Goal: Transaction & Acquisition: Purchase product/service

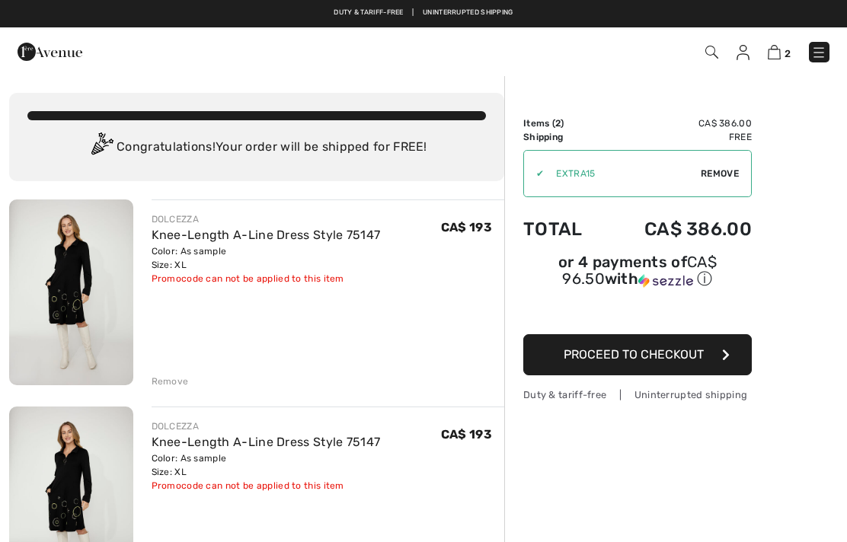
click at [721, 167] on span "Remove" at bounding box center [719, 174] width 38 height 14
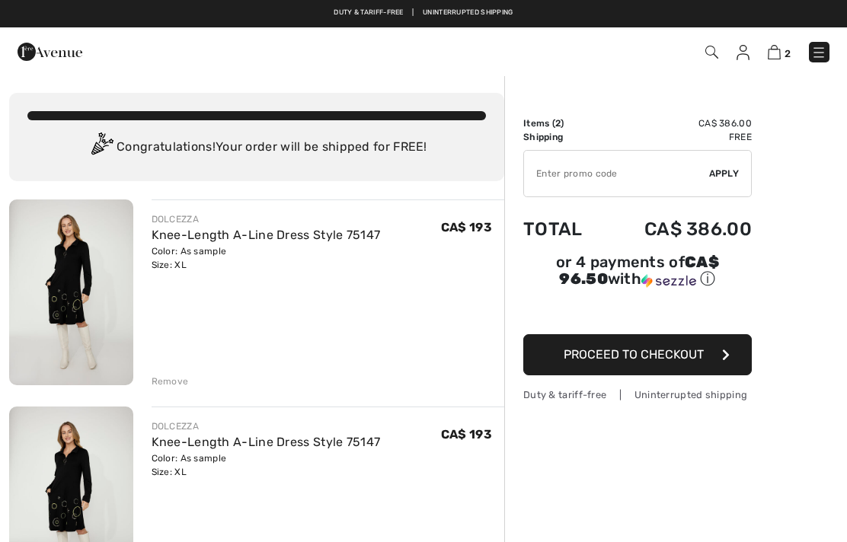
click at [441, 266] on div "CA$ 193" at bounding box center [472, 241] width 63 height 59
click at [174, 373] on div "Remove" at bounding box center [327, 380] width 353 height 17
click at [165, 383] on div "Remove" at bounding box center [169, 382] width 37 height 14
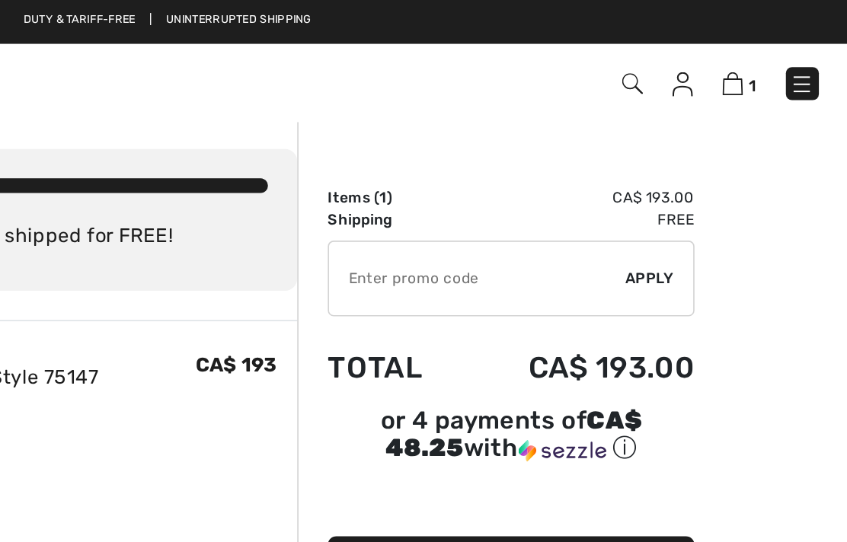
click at [524, 171] on input "TEXT" at bounding box center [616, 174] width 185 height 46
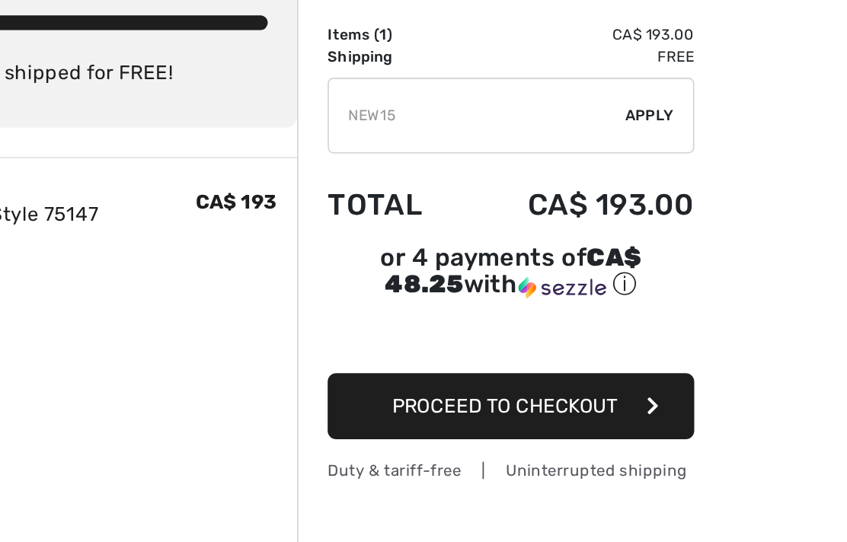
type input "NEW15"
click at [709, 167] on span "Apply" at bounding box center [724, 174] width 30 height 14
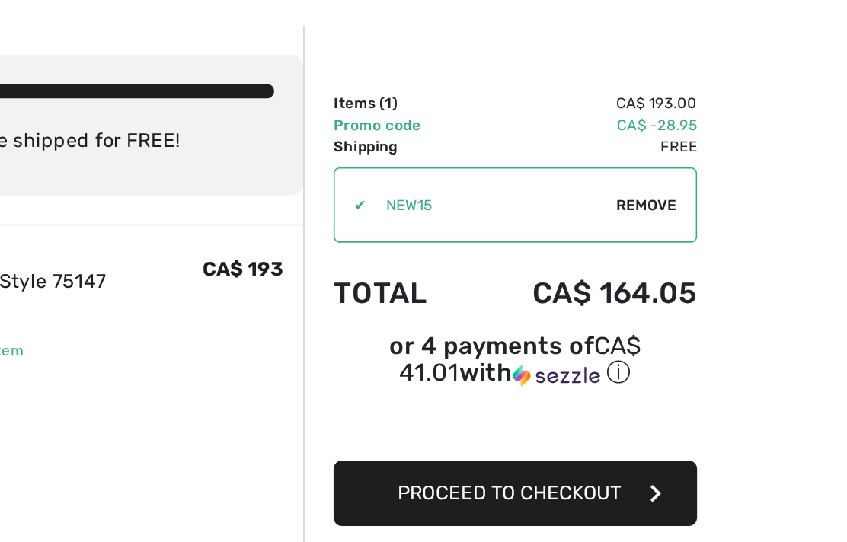
scroll to position [59, 314]
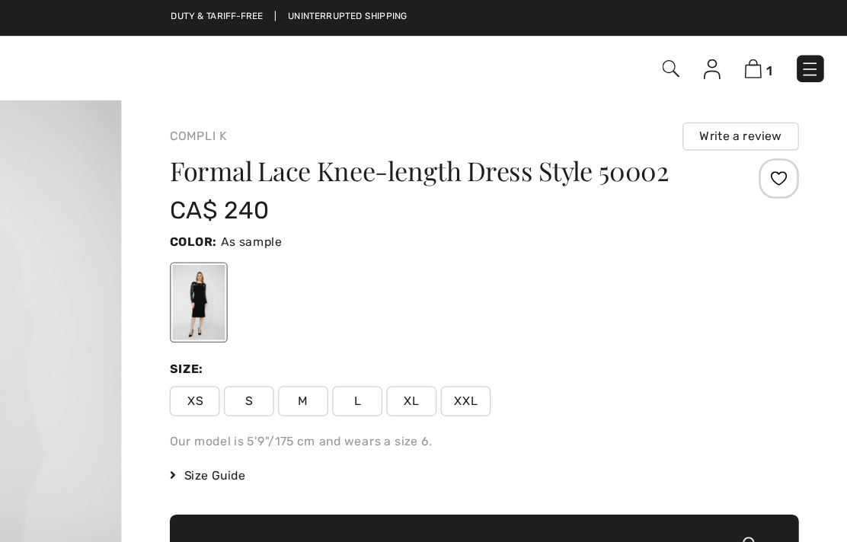
click at [335, 220] on div at bounding box center [355, 229] width 40 height 57
click at [335, 222] on div at bounding box center [355, 229] width 40 height 57
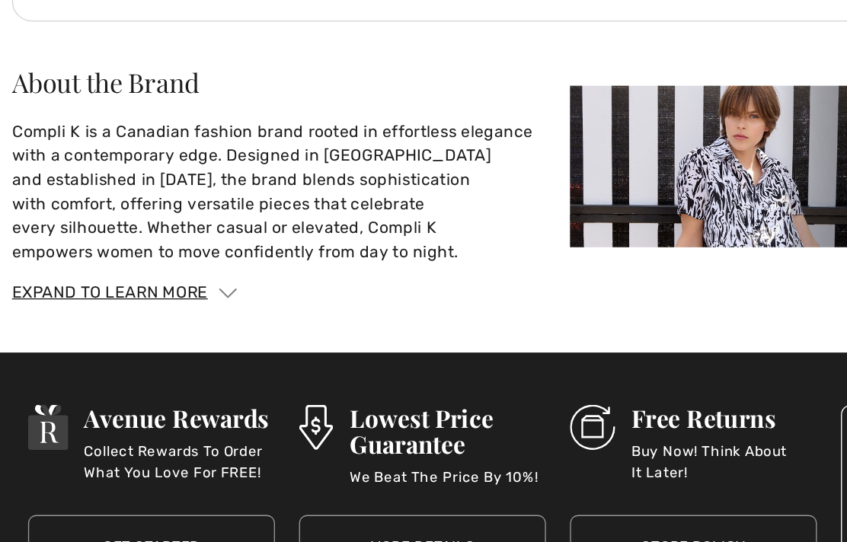
scroll to position [2062, 0]
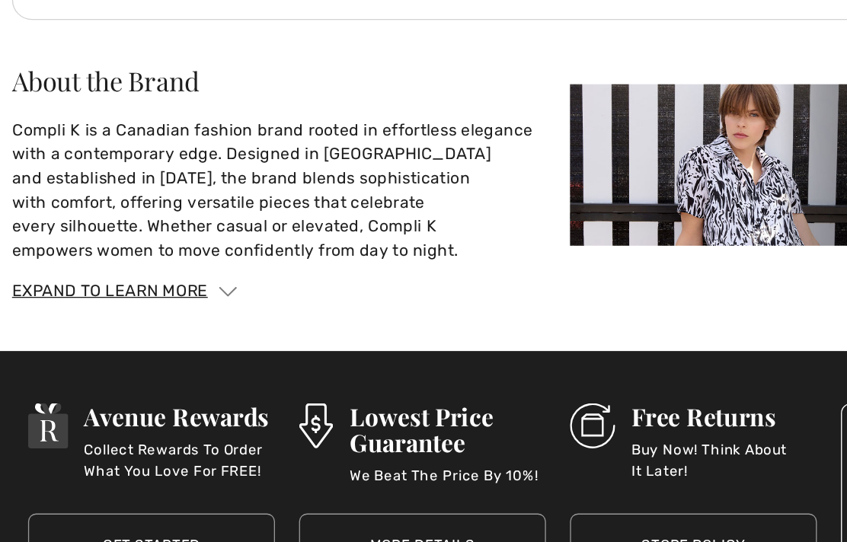
click at [171, 309] on img at bounding box center [173, 313] width 14 height 8
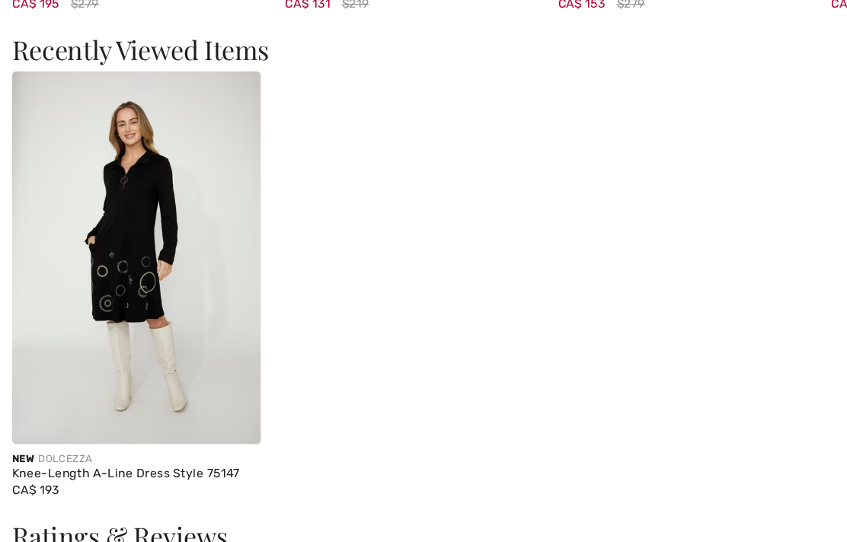
scroll to position [1537, 0]
